Goal: Task Accomplishment & Management: Complete application form

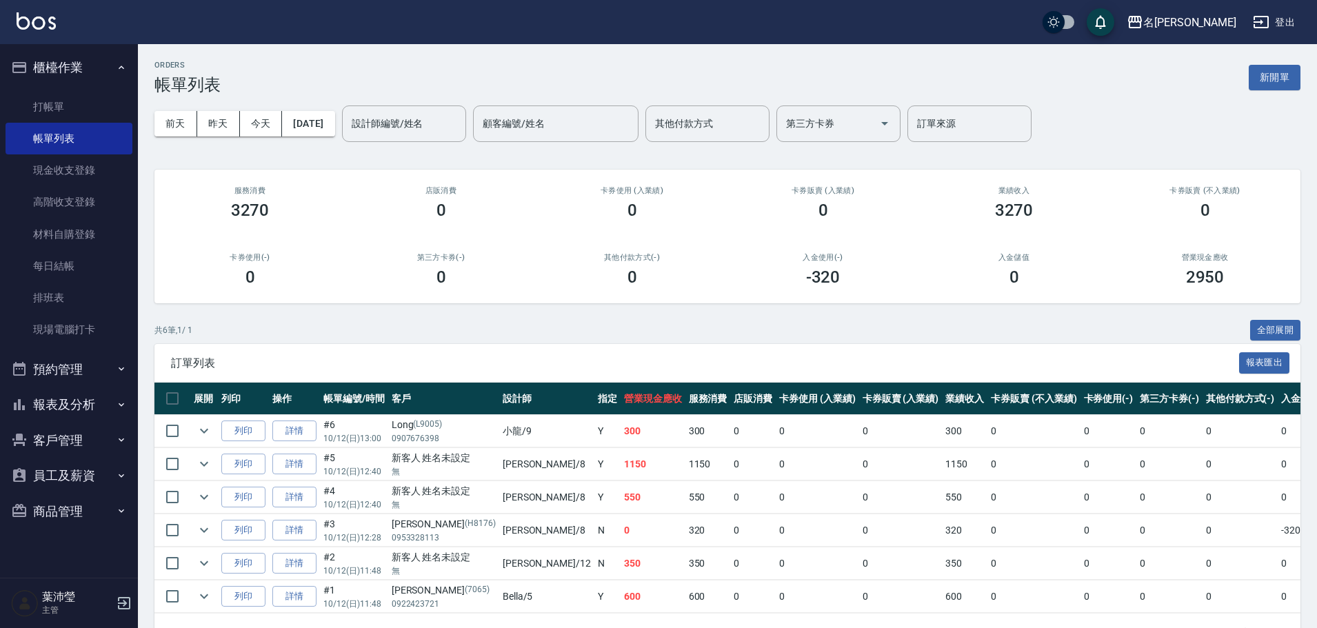
click at [1203, 543] on td "0" at bounding box center [1241, 530] width 76 height 32
click at [1264, 80] on button "新開單" at bounding box center [1275, 78] width 52 height 26
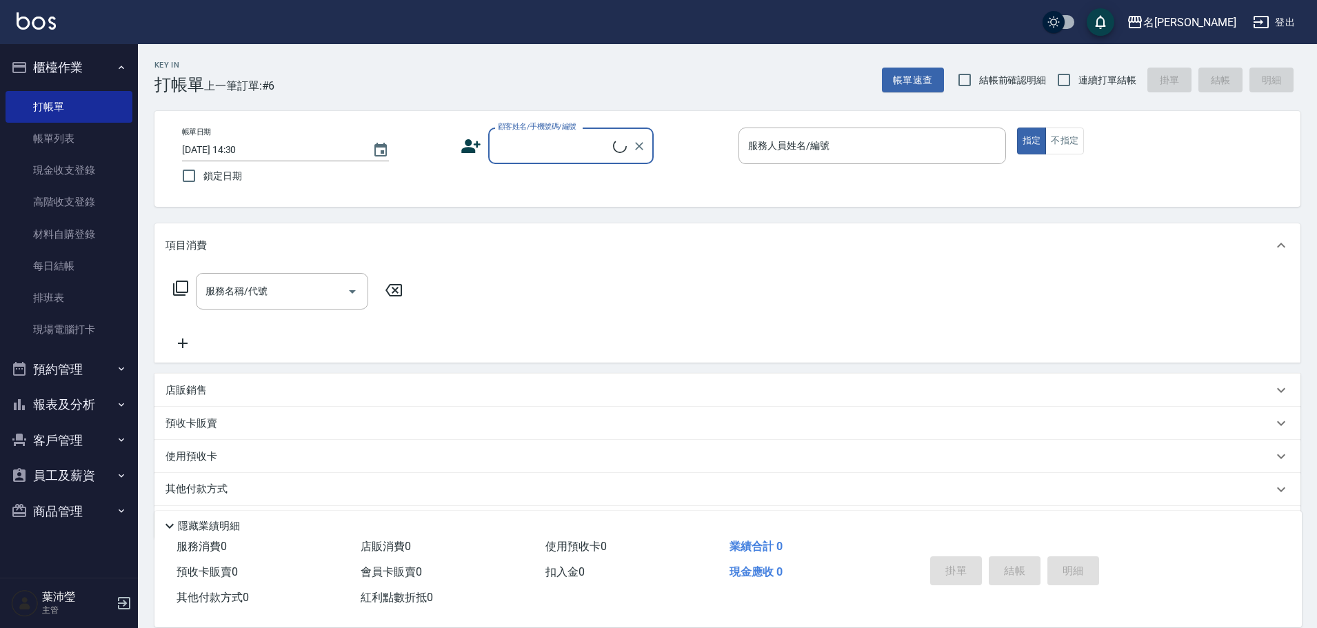
click at [560, 148] on input "顧客姓名/手機號碼/編號" at bounding box center [553, 146] width 119 height 24
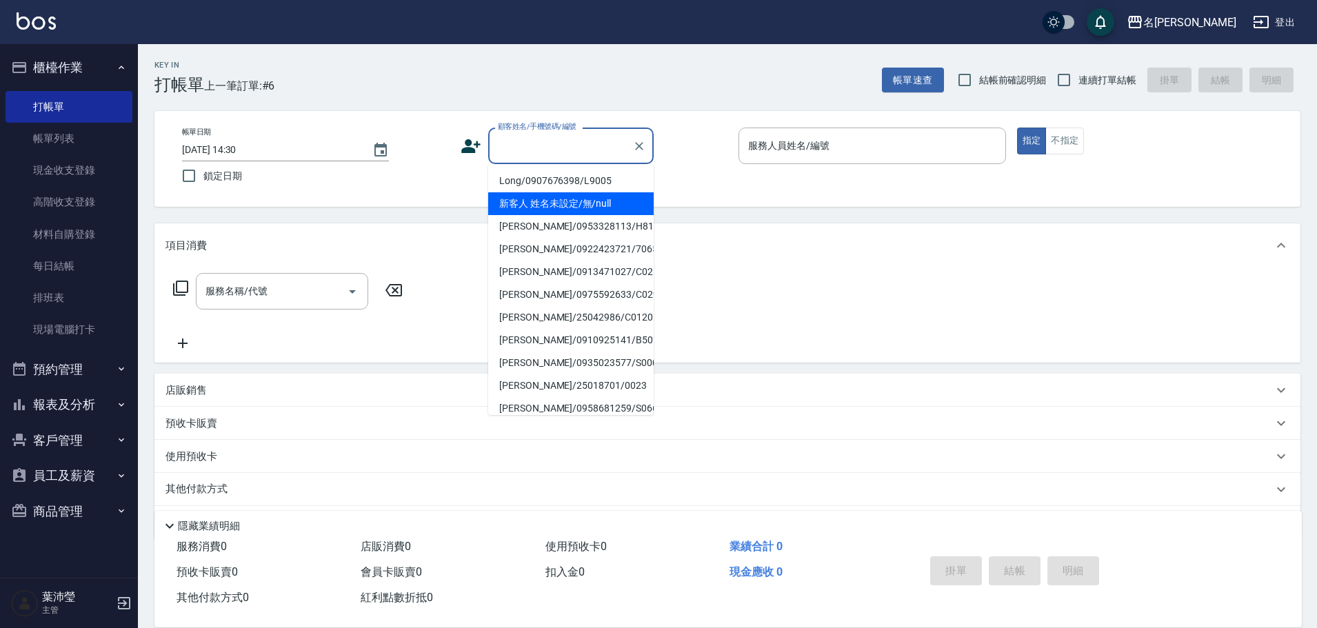
click at [581, 197] on li "新客人 姓名未設定/無/null" at bounding box center [571, 203] width 166 height 23
type input "新客人 姓名未設定/無/null"
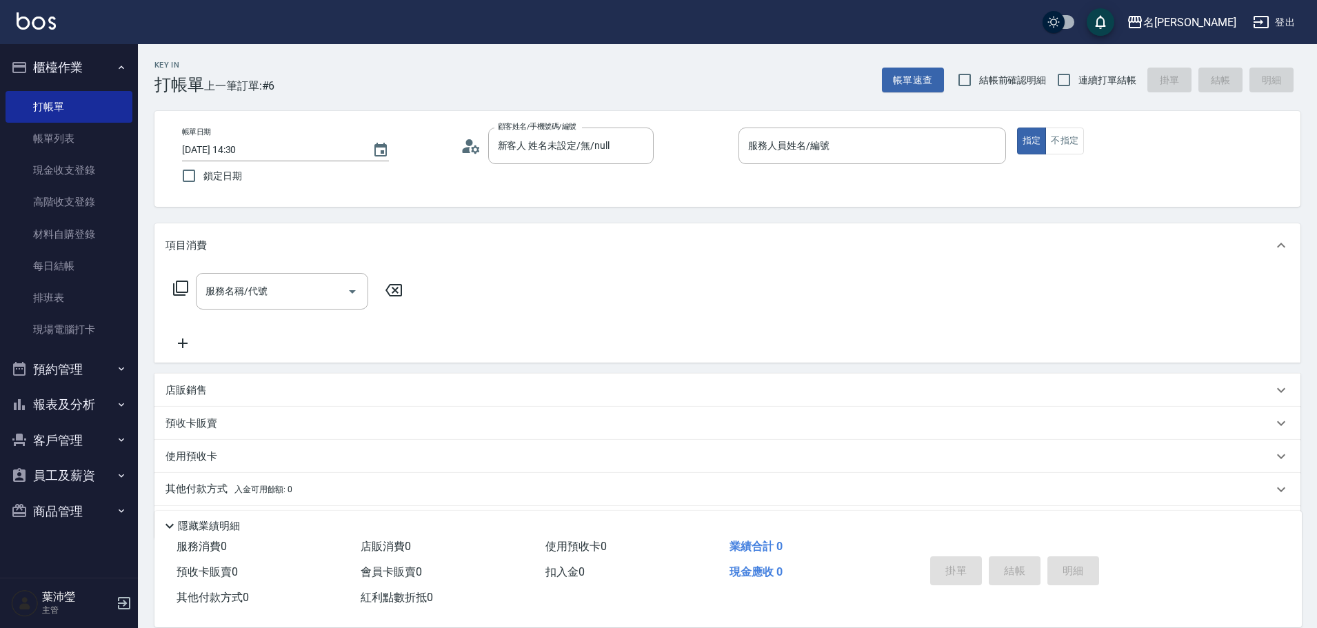
click at [923, 172] on p at bounding box center [873, 171] width 268 height 14
click at [911, 155] on input "服務人員姓名/編號" at bounding box center [872, 146] width 255 height 24
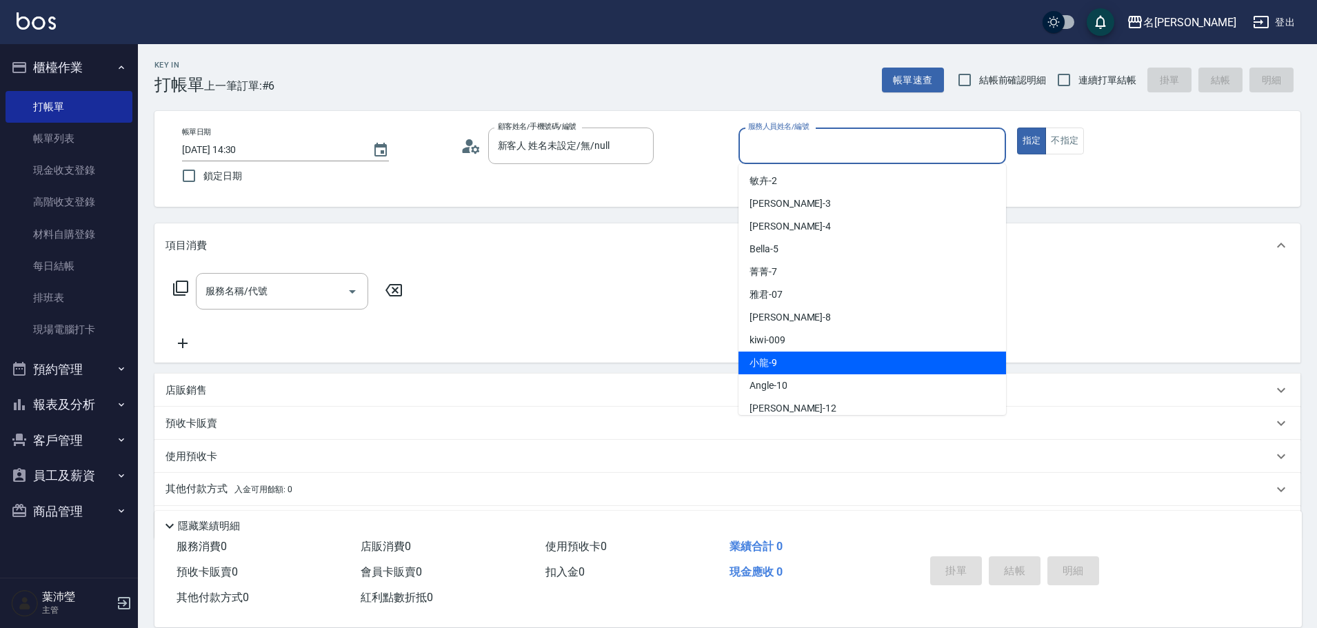
click at [787, 370] on div "小龍 -9" at bounding box center [873, 363] width 268 height 23
type input "小龍-9"
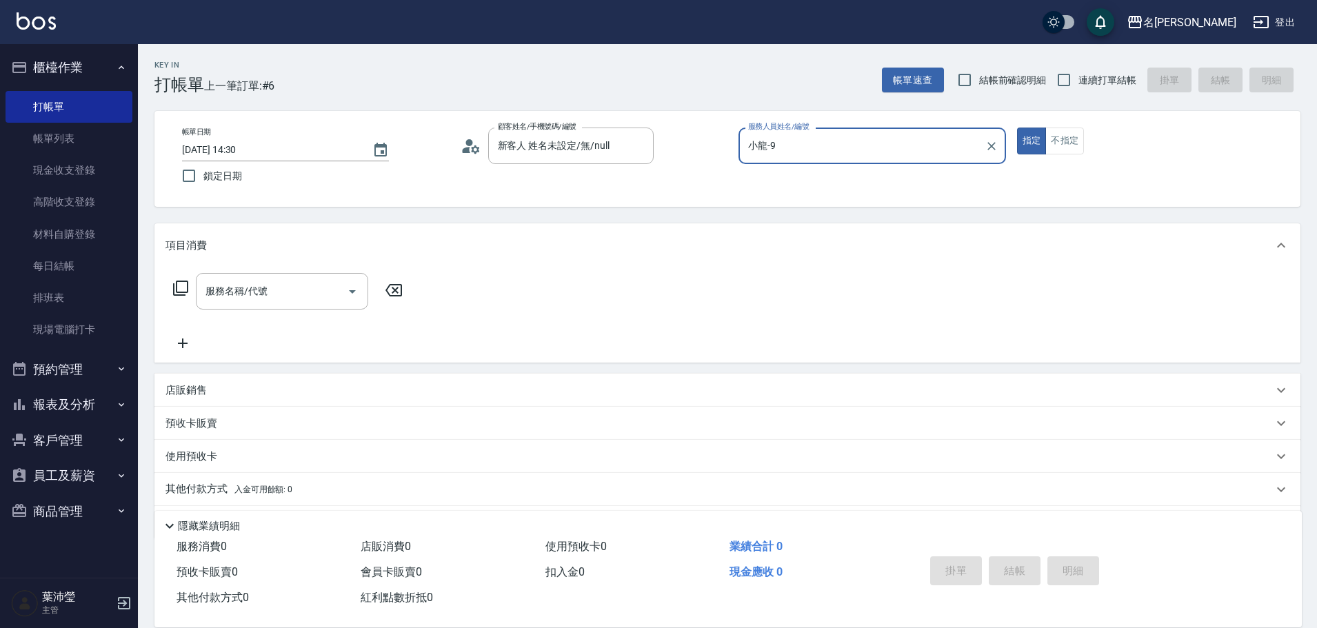
click at [182, 282] on icon at bounding box center [180, 288] width 15 height 15
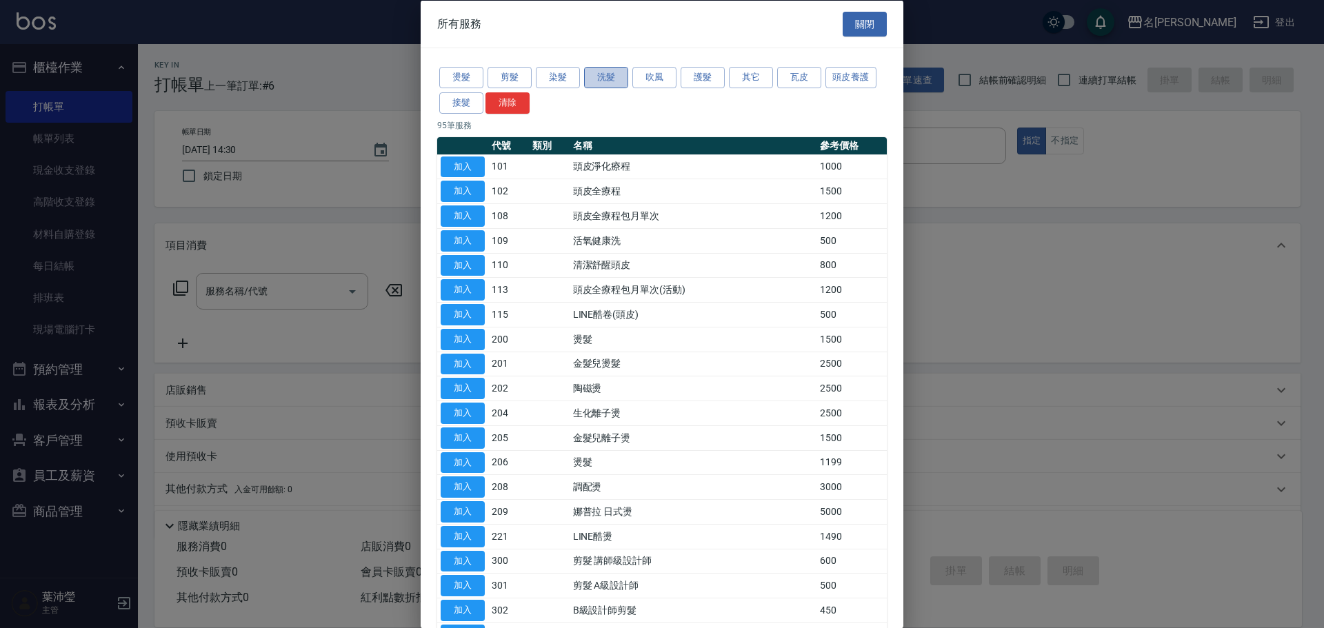
click at [601, 75] on button "洗髮" at bounding box center [606, 77] width 44 height 21
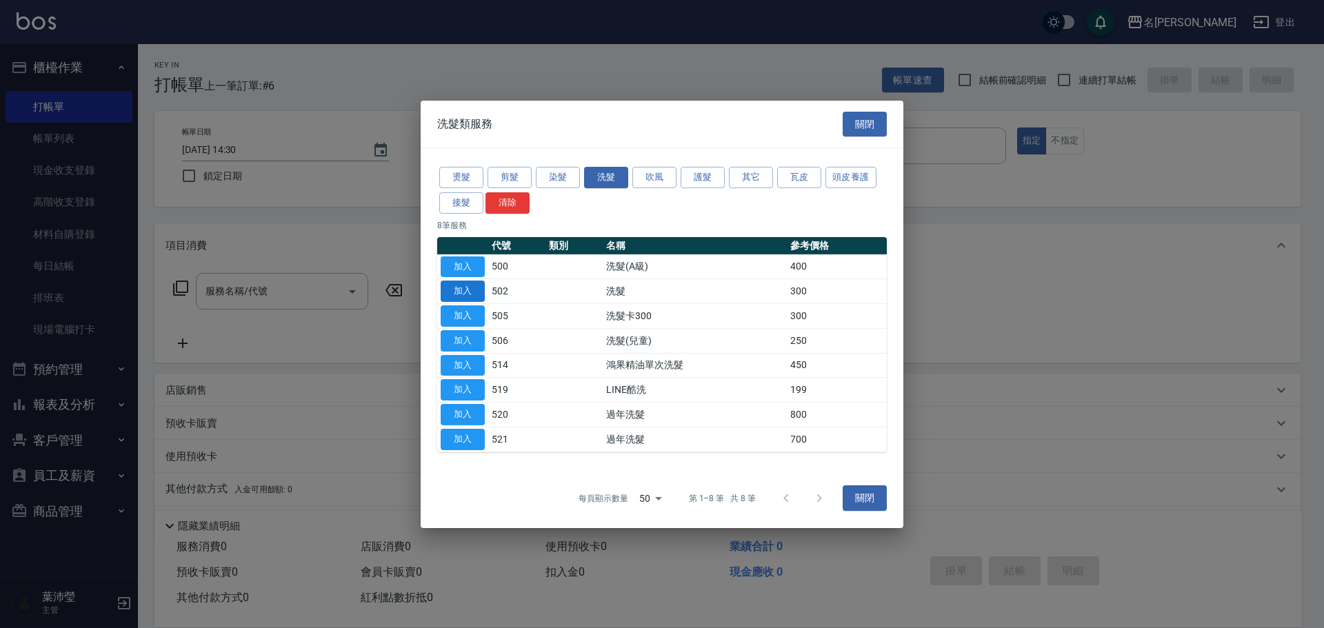
click at [465, 290] on button "加入" at bounding box center [463, 291] width 44 height 21
type input "洗髮(502)"
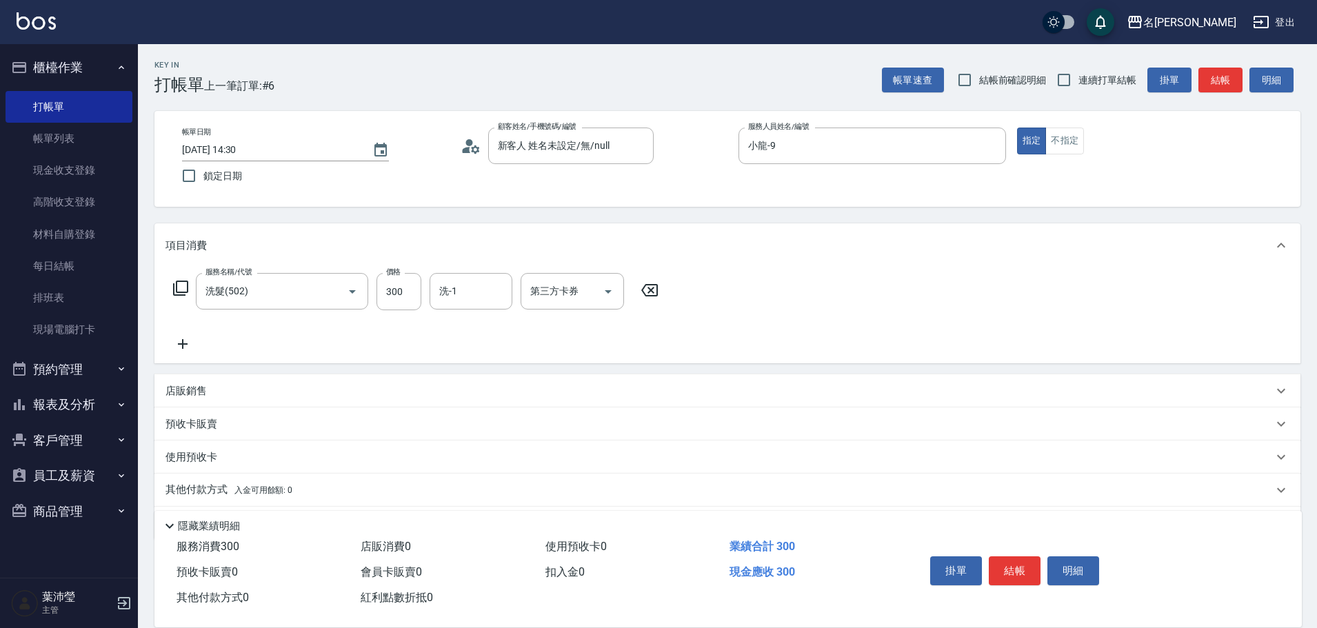
click at [180, 288] on icon at bounding box center [180, 288] width 17 height 17
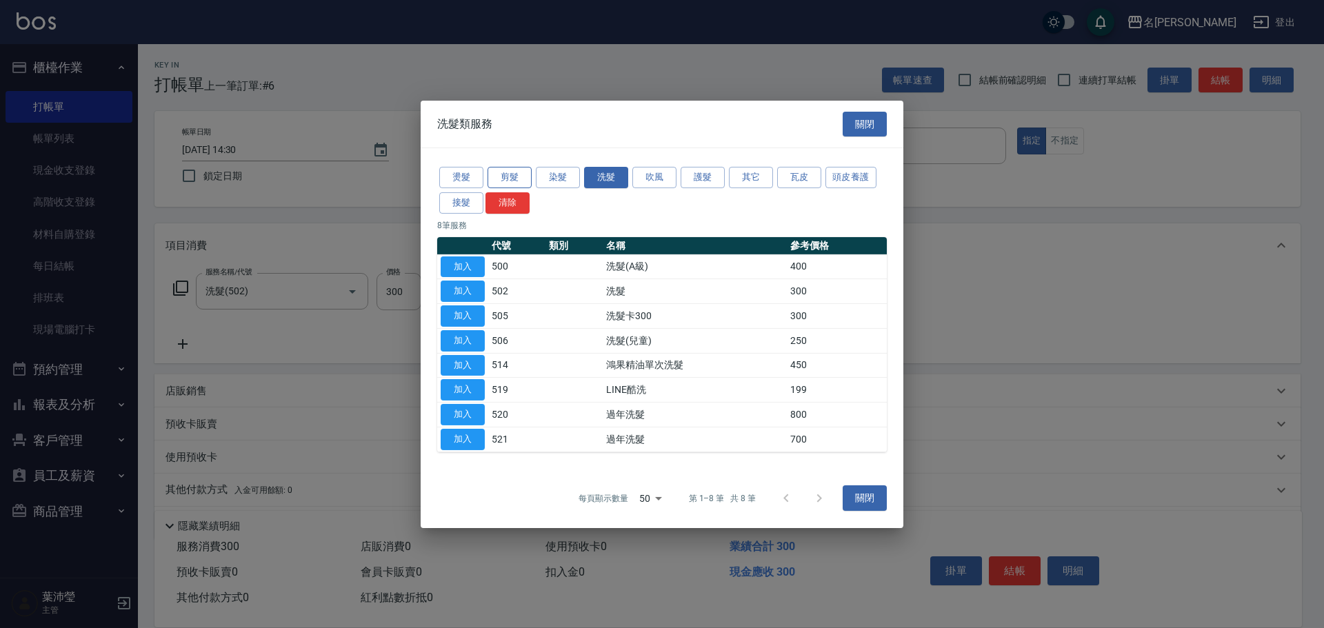
click at [530, 177] on button "剪髮" at bounding box center [510, 177] width 44 height 21
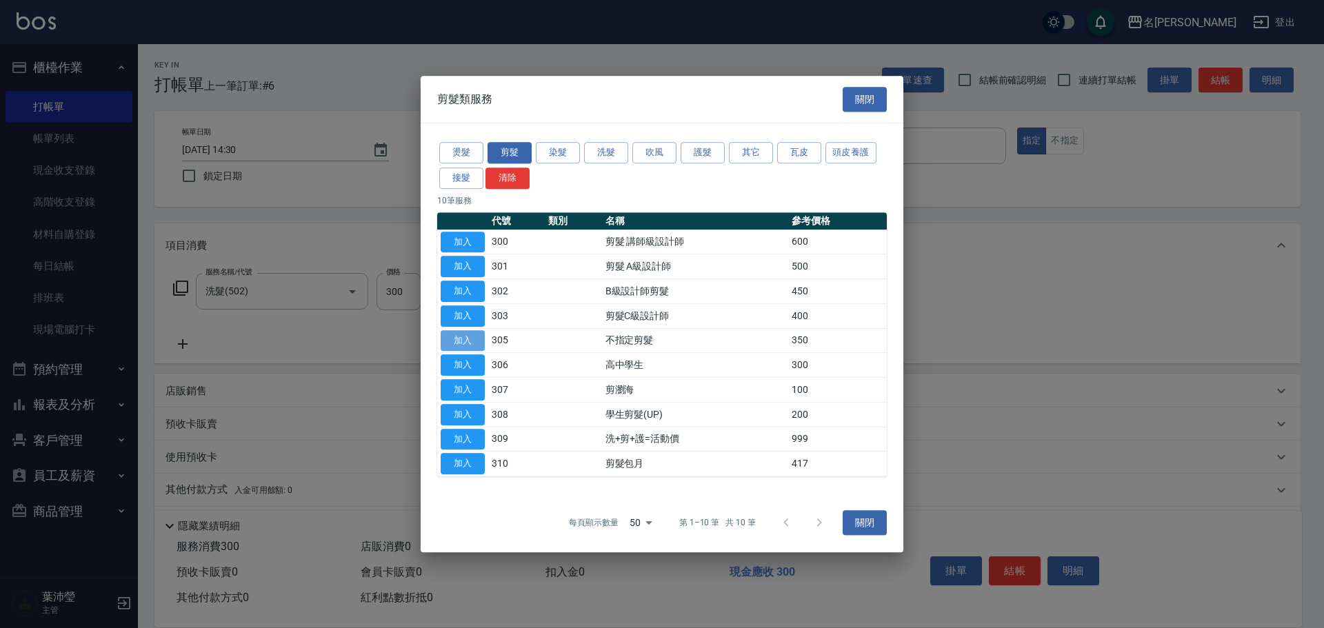
click at [461, 332] on button "加入" at bounding box center [463, 340] width 44 height 21
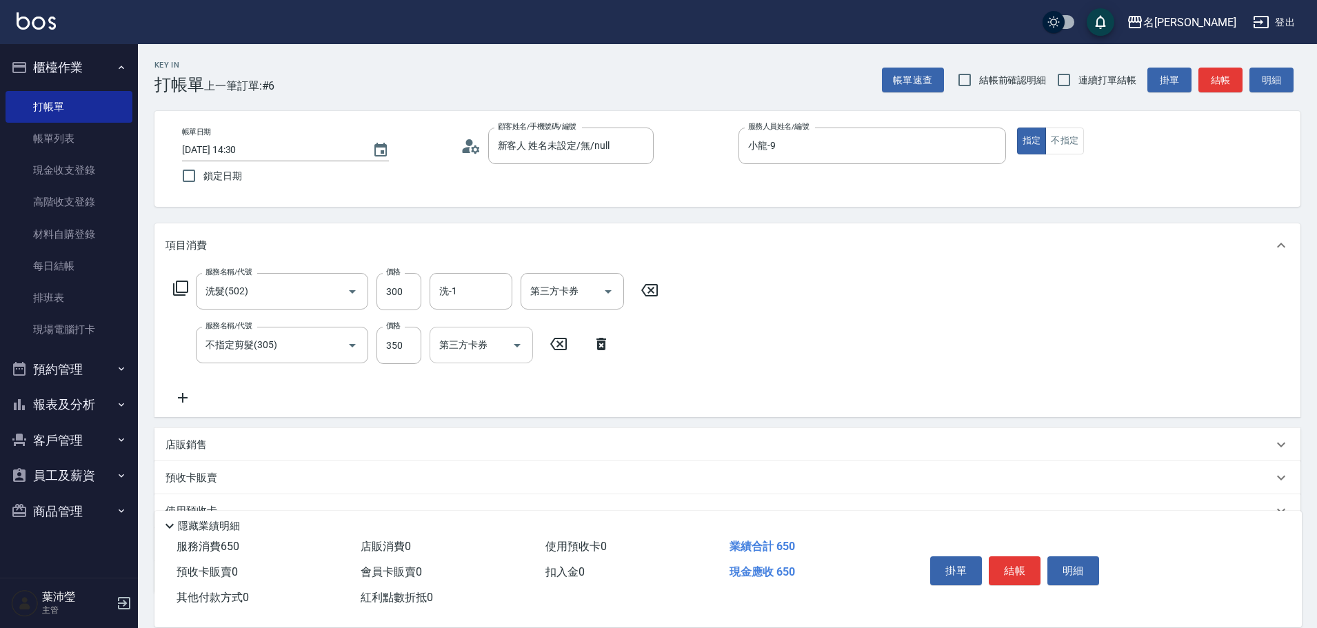
drag, startPoint x: 412, startPoint y: 354, endPoint x: 463, endPoint y: 332, distance: 56.0
click at [412, 354] on input "350" at bounding box center [399, 345] width 45 height 37
type input "150"
